Goal: Task Accomplishment & Management: Complete application form

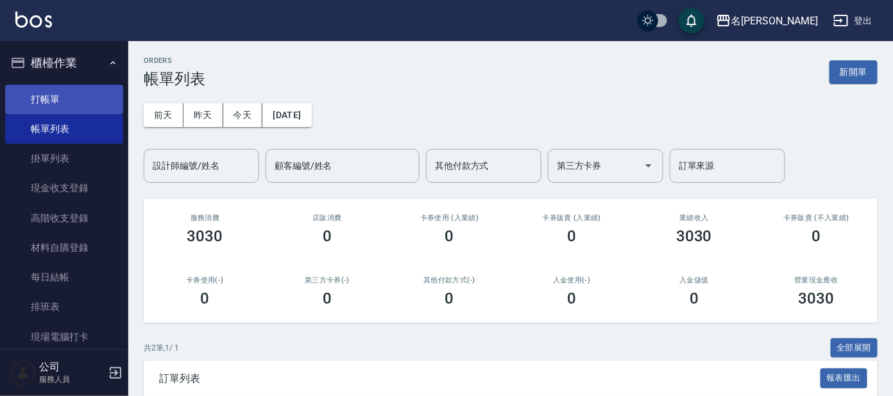
click at [54, 110] on link "打帳單" at bounding box center [64, 100] width 118 height 30
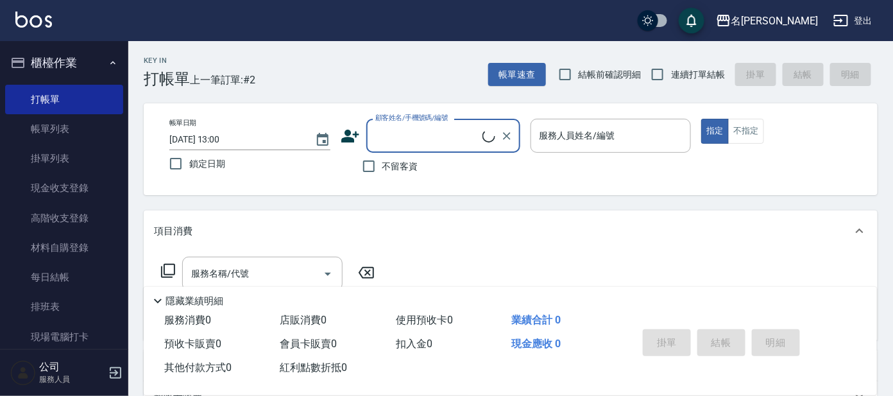
click at [416, 139] on input "顧客姓名/手機號碼/編號" at bounding box center [427, 135] width 110 height 22
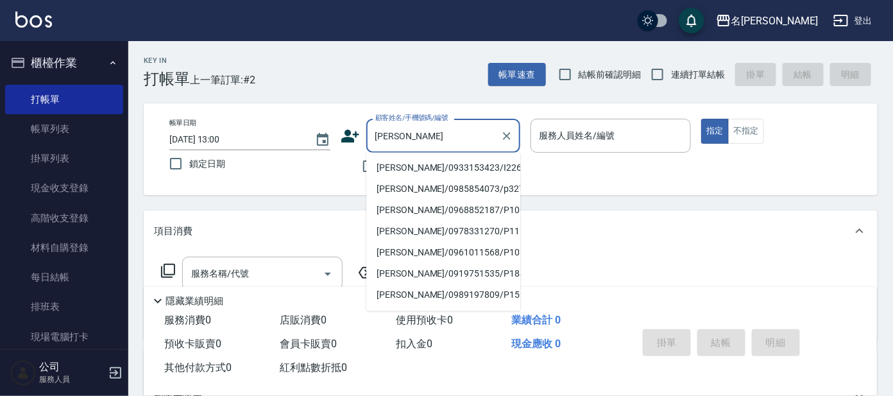
click at [434, 164] on li "[PERSON_NAME]/0933153423/I226" at bounding box center [443, 168] width 154 height 21
type input "[PERSON_NAME]/0933153423/I226"
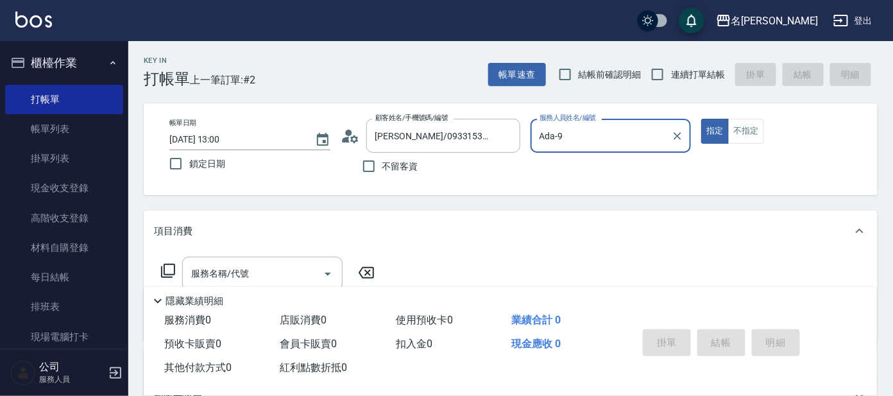
type input "Ada-9"
click at [507, 137] on icon "Clear" at bounding box center [507, 136] width 8 height 8
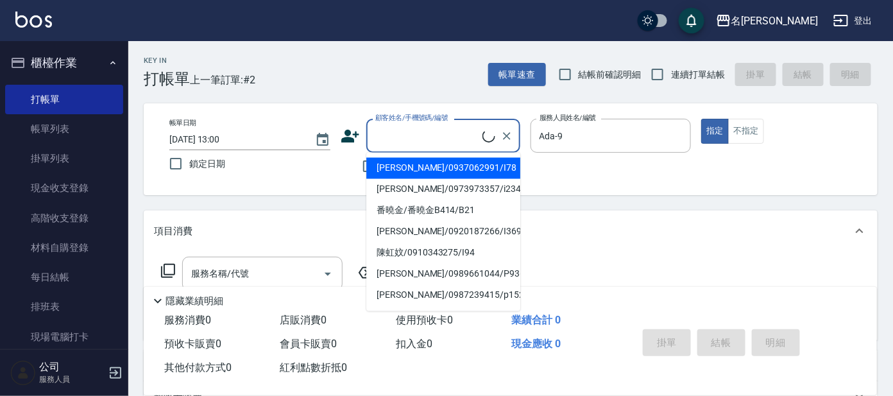
drag, startPoint x: 456, startPoint y: 133, endPoint x: 444, endPoint y: 124, distance: 15.1
click at [451, 132] on input "顧客姓名/手機號碼/編號" at bounding box center [427, 135] width 110 height 22
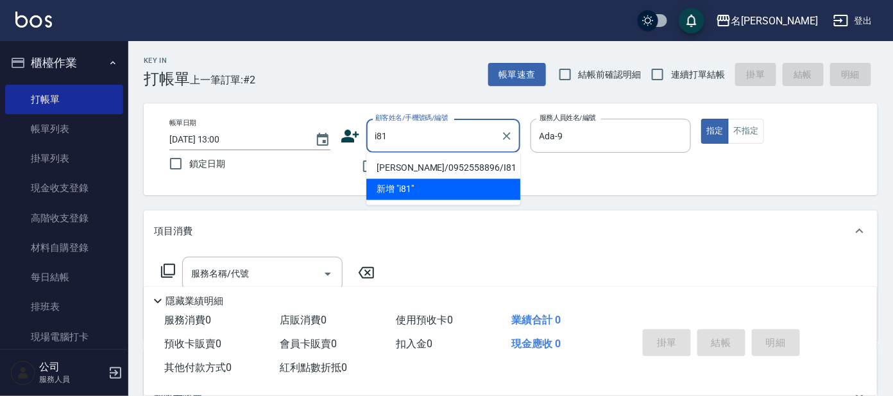
click at [427, 169] on li "[PERSON_NAME]/0952558896/I81" at bounding box center [443, 168] width 154 height 21
type input "[PERSON_NAME]/0952558896/I81"
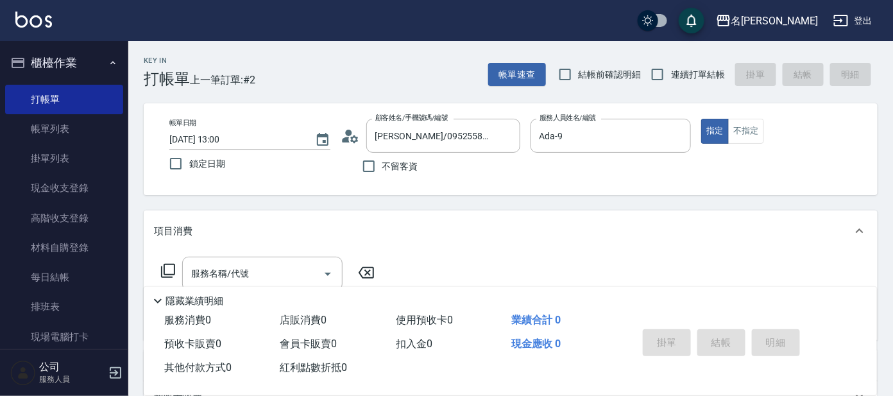
click at [348, 133] on circle at bounding box center [348, 133] width 6 height 6
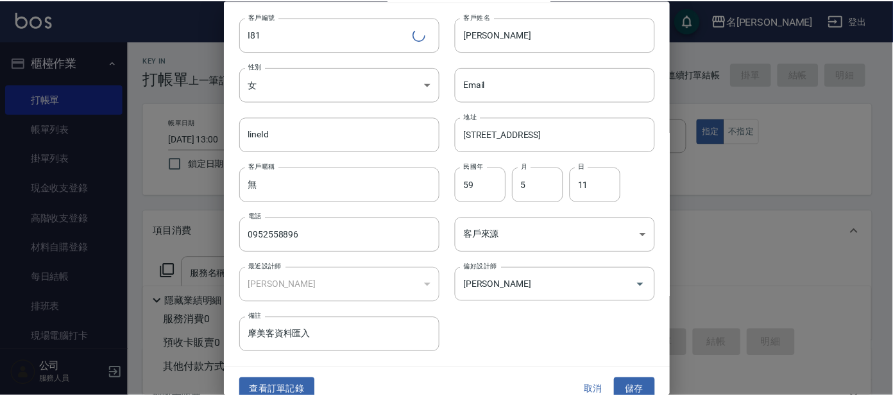
scroll to position [48, 0]
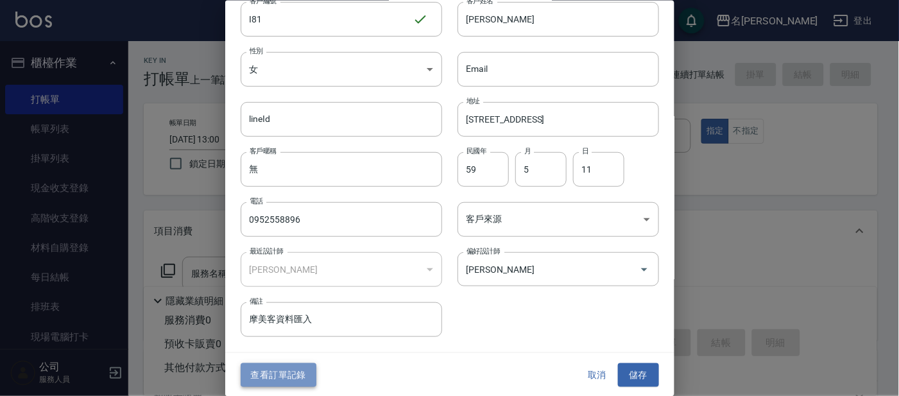
click at [279, 368] on button "查看訂單記錄" at bounding box center [279, 375] width 76 height 24
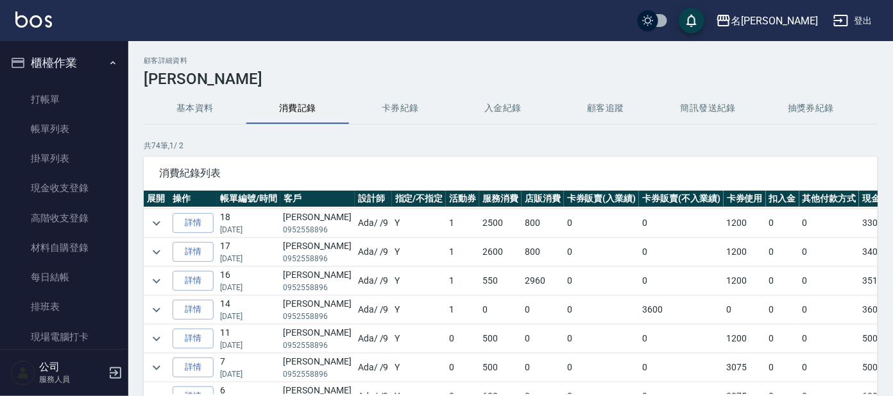
scroll to position [400, 0]
click at [198, 304] on link "詳情" at bounding box center [193, 312] width 41 height 20
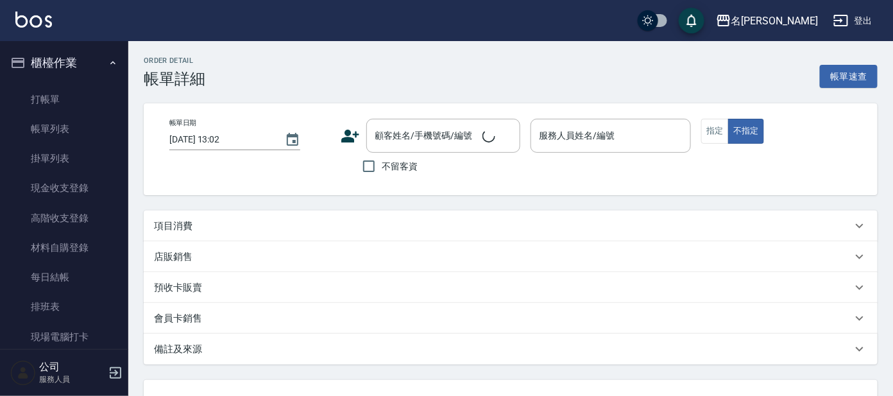
type input "[DATE] 17:46"
type input "Ada-9"
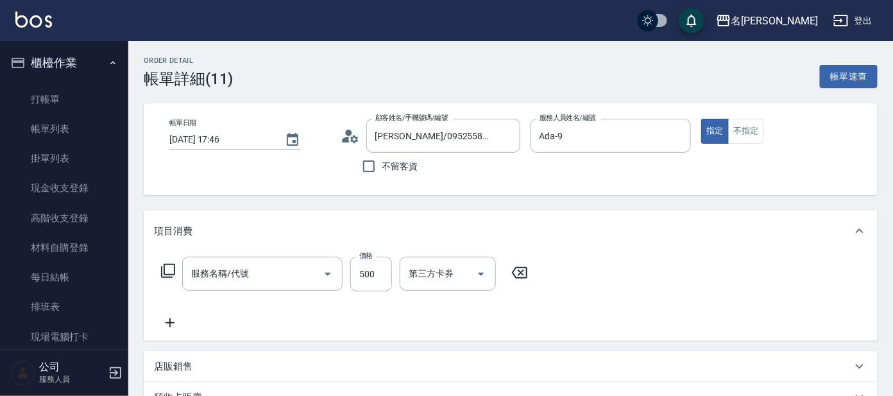
type input "[PERSON_NAME]/0952558896/I81"
type input "頭皮全療程包套3次(1/1)"
type input "剪髮 A級設計師(301)"
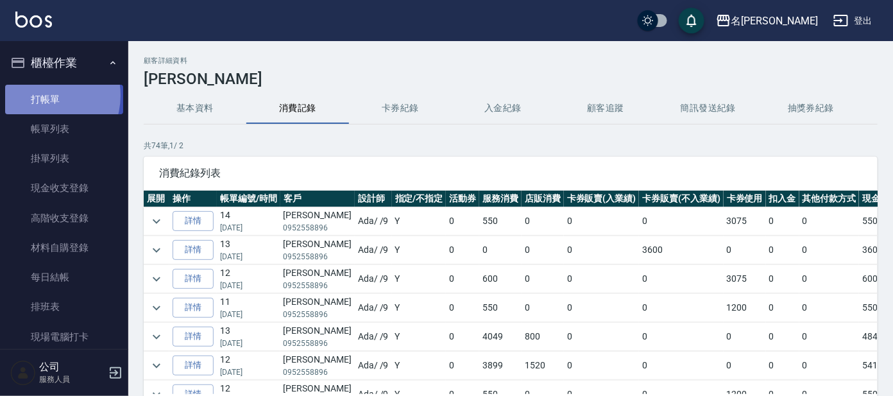
click at [39, 95] on link "打帳單" at bounding box center [64, 100] width 118 height 30
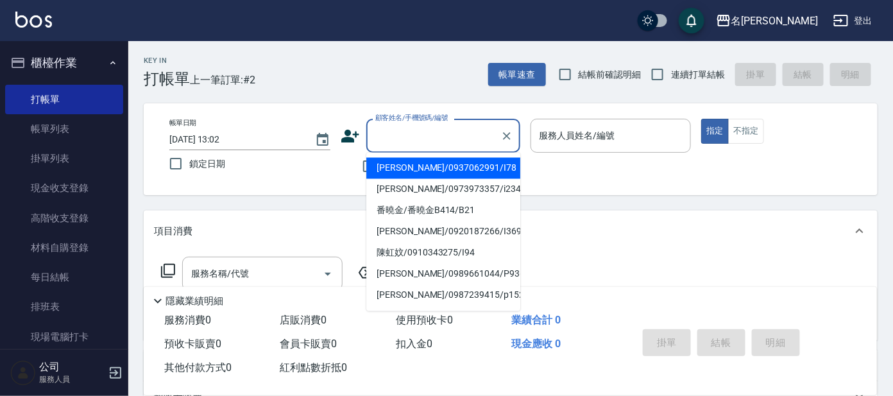
click at [422, 140] on input "顧客姓名/手機號碼/編號" at bounding box center [433, 135] width 123 height 22
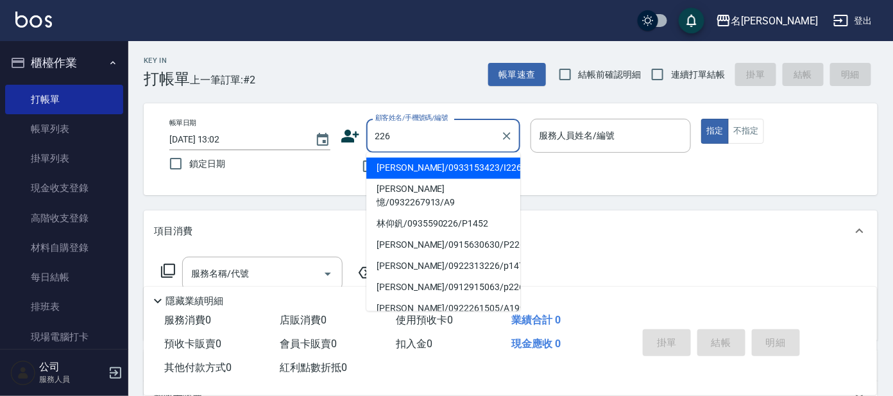
click at [479, 158] on li "[PERSON_NAME]/0933153423/I226" at bounding box center [443, 168] width 154 height 21
type input "[PERSON_NAME]/0933153423/I226"
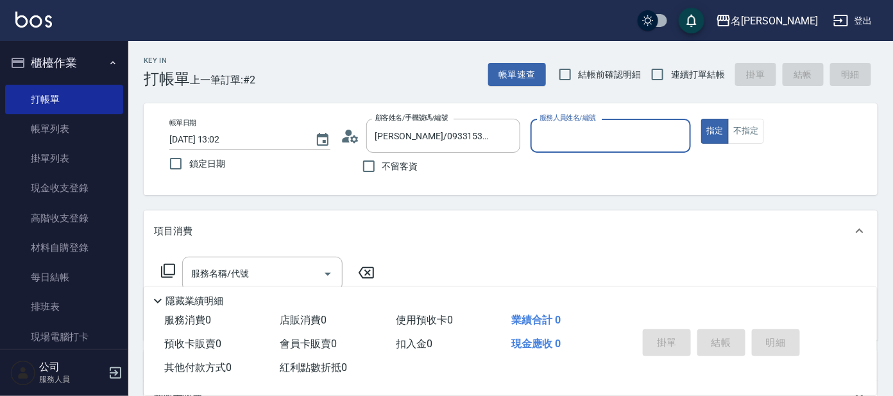
type input "Ada-9"
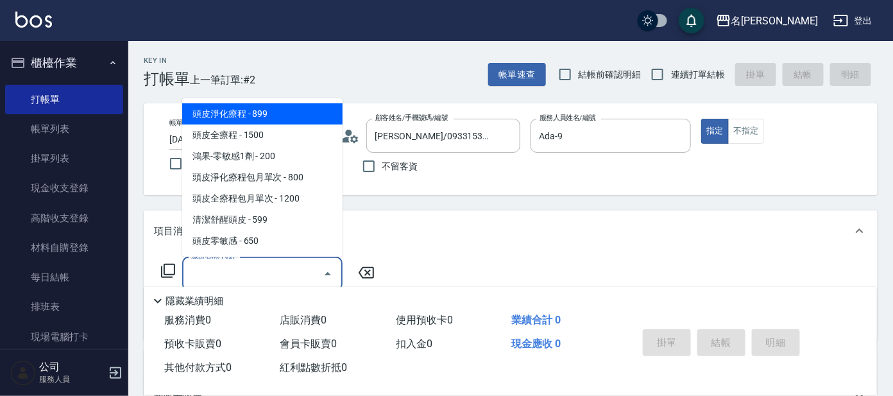
click at [283, 267] on input "服務名稱/代號" at bounding box center [253, 273] width 130 height 22
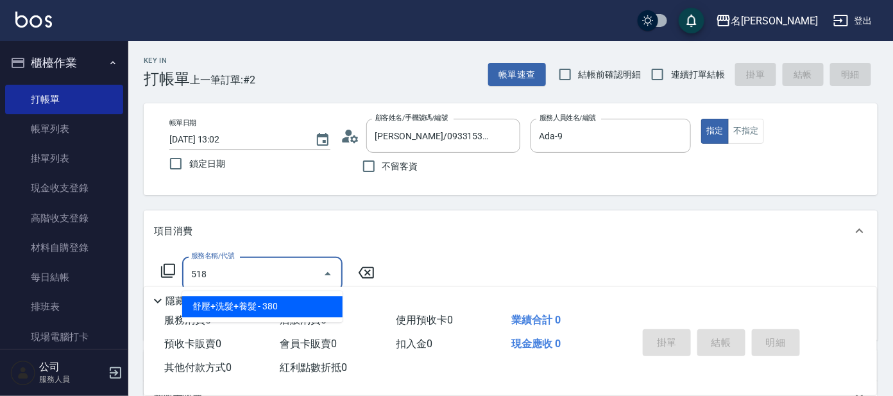
click at [305, 303] on span "舒壓+洗髮+養髮 - 380" at bounding box center [262, 306] width 160 height 21
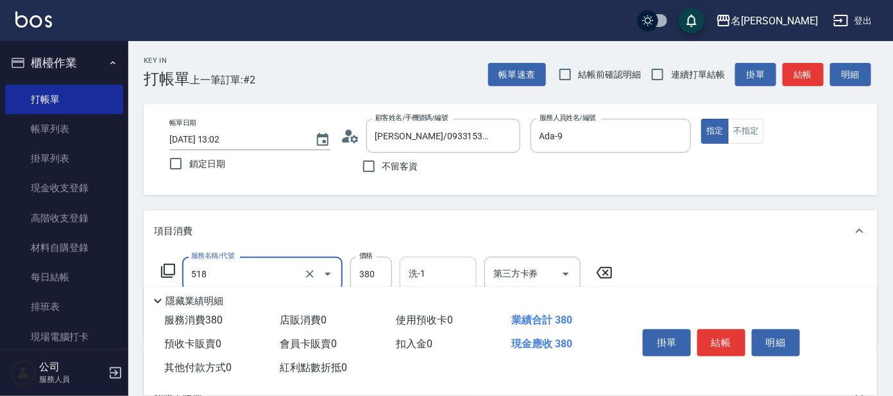
click at [426, 271] on input "洗-1" at bounding box center [437, 273] width 65 height 22
type input "舒壓+洗髮+養髮(518)"
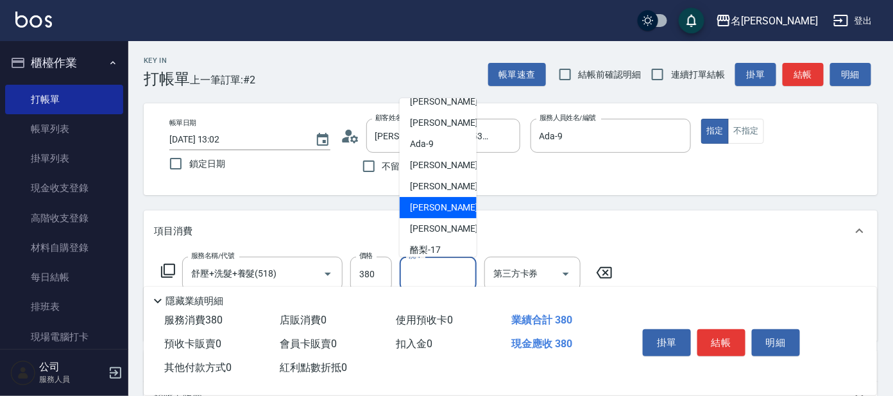
scroll to position [80, 0]
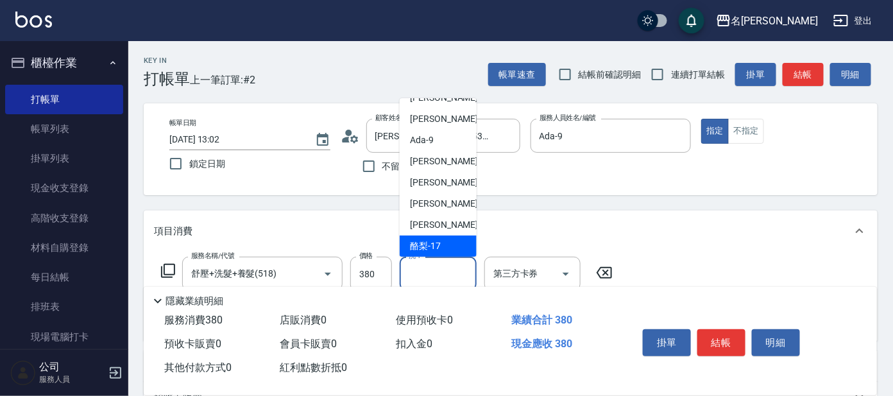
click at [449, 241] on div "酪梨 -17" at bounding box center [438, 245] width 77 height 21
type input "酪梨-17"
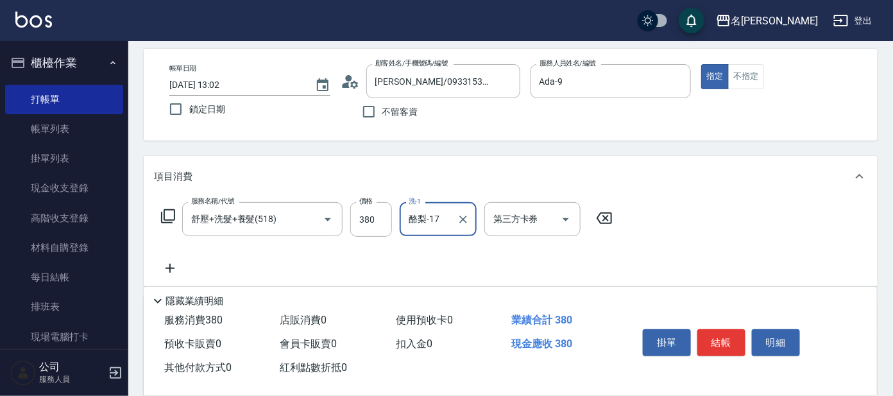
scroll to position [160, 0]
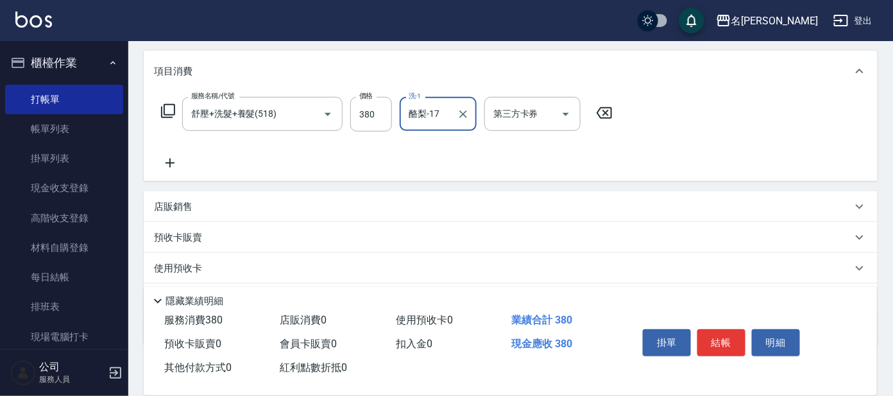
click at [160, 105] on icon at bounding box center [167, 110] width 15 height 15
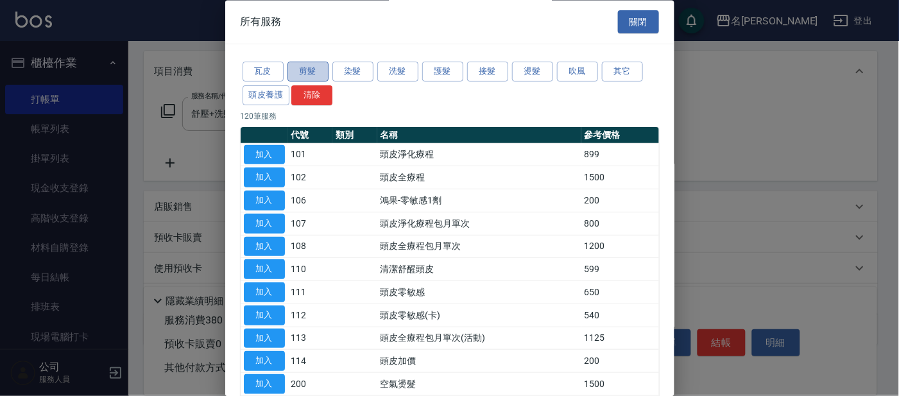
click at [303, 72] on button "剪髮" at bounding box center [307, 72] width 41 height 20
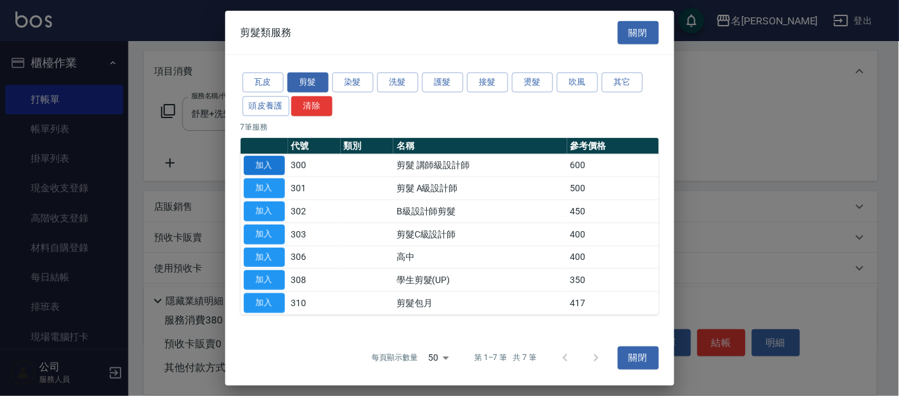
click at [274, 163] on button "加入" at bounding box center [264, 165] width 41 height 20
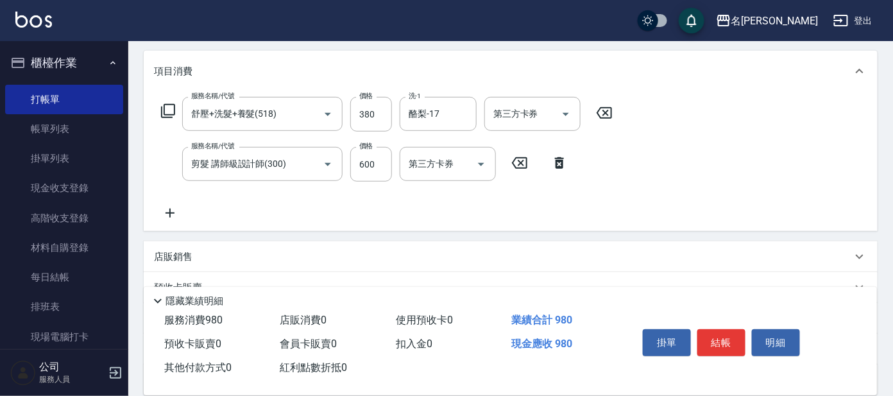
click at [170, 112] on icon at bounding box center [167, 110] width 15 height 15
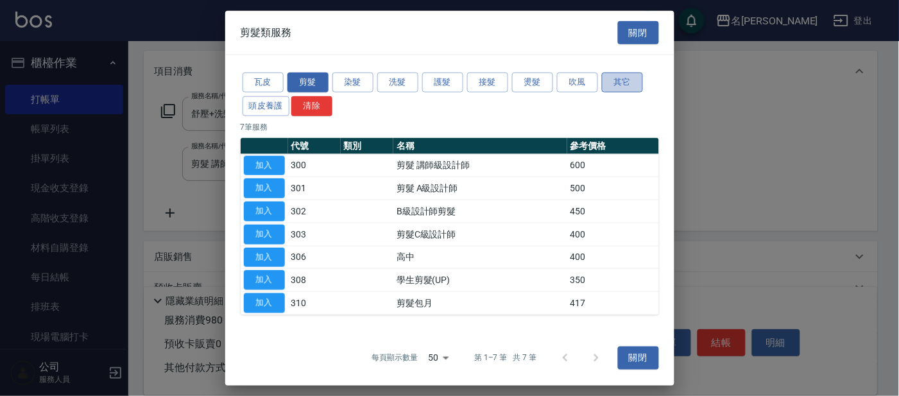
click at [626, 79] on button "其它" at bounding box center [622, 82] width 41 height 20
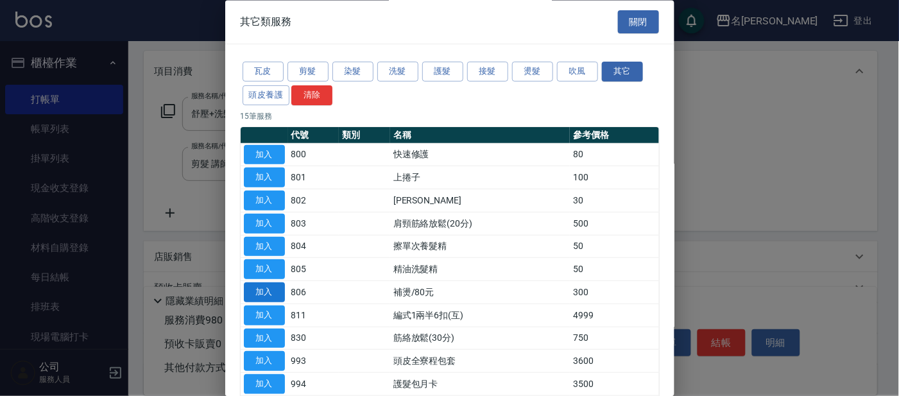
click at [260, 287] on button "加入" at bounding box center [264, 293] width 41 height 20
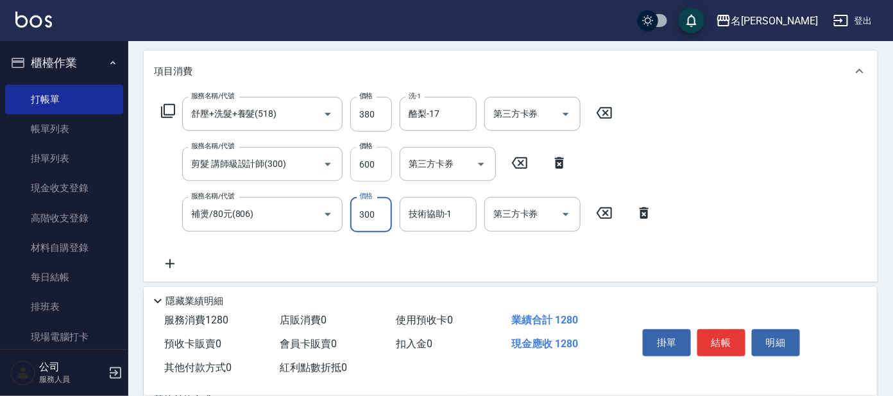
click at [380, 166] on input "600" at bounding box center [371, 164] width 42 height 35
click at [368, 175] on input "600" at bounding box center [371, 164] width 42 height 35
type input "550"
click at [620, 166] on div "服務名稱/代號 舒壓+洗髮+養髮(518) 服務名稱/代號 價格 380 價格 洗-1 酪梨-17 洗-1 第三方卡券 第三方卡券 服務名稱/代號 剪髮 講師…" at bounding box center [407, 184] width 506 height 174
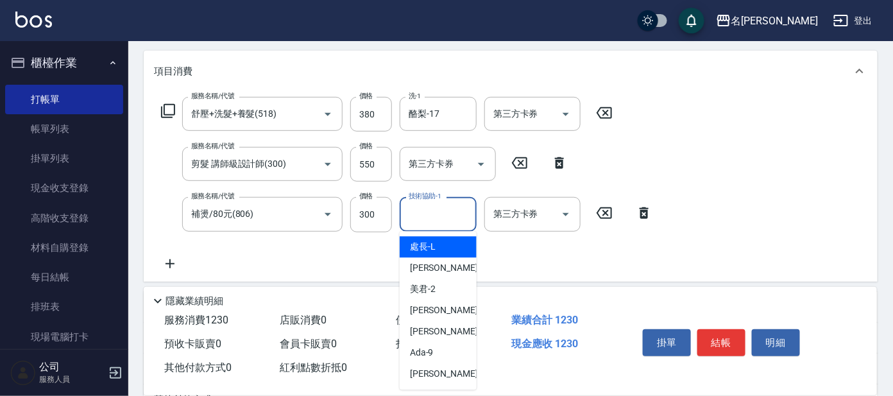
click at [452, 216] on input "技術協助-1" at bounding box center [437, 214] width 65 height 22
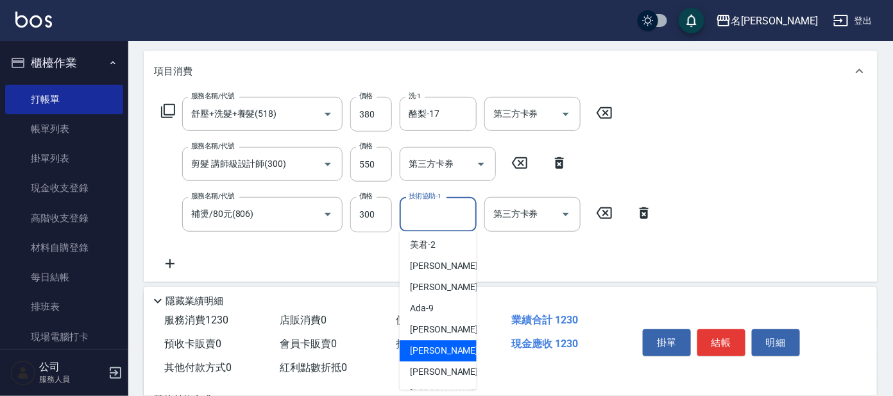
scroll to position [80, 0]
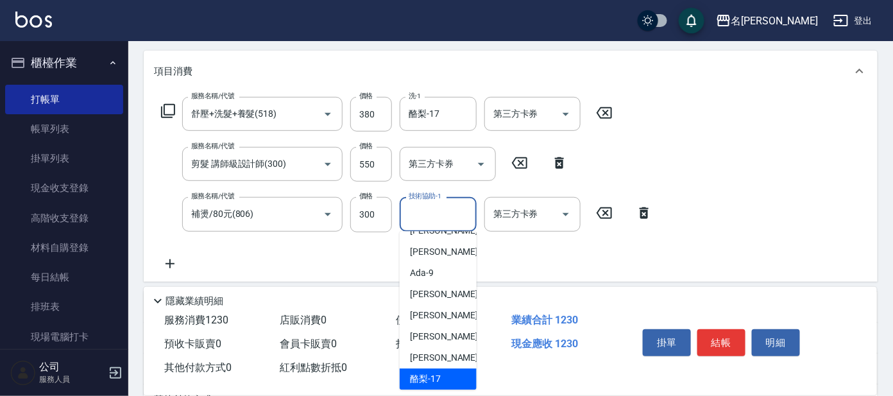
click at [445, 380] on div "酪梨 -17" at bounding box center [438, 379] width 77 height 21
type input "酪梨-17"
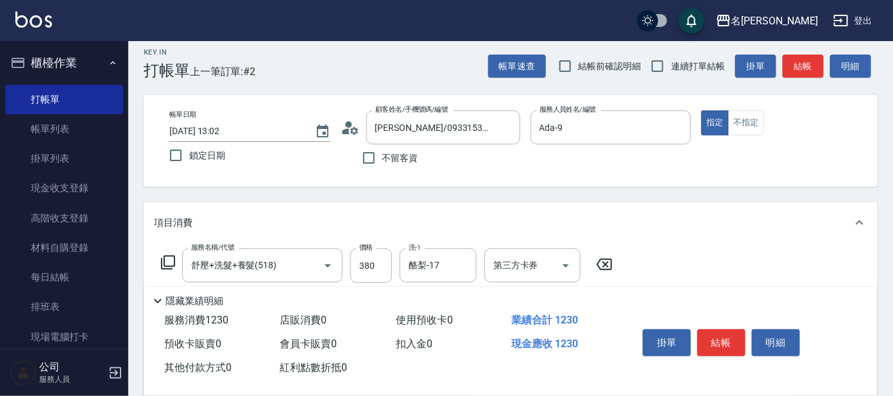
scroll to position [0, 0]
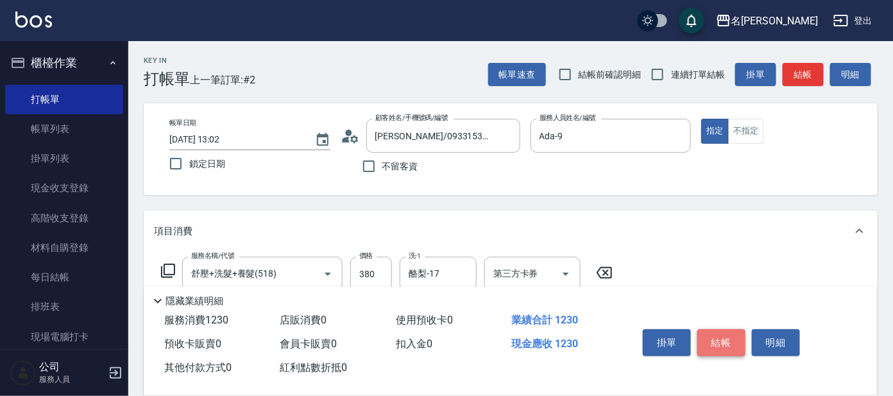
click at [722, 335] on button "結帳" at bounding box center [721, 342] width 48 height 27
